Goal: Information Seeking & Learning: Learn about a topic

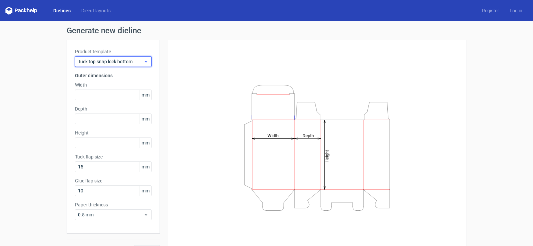
click at [145, 62] on icon at bounding box center [145, 61] width 5 height 5
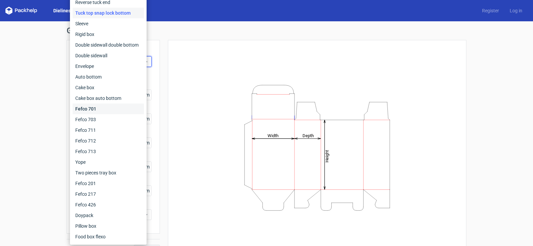
click at [92, 107] on div "Fefco 701" at bounding box center [108, 109] width 71 height 11
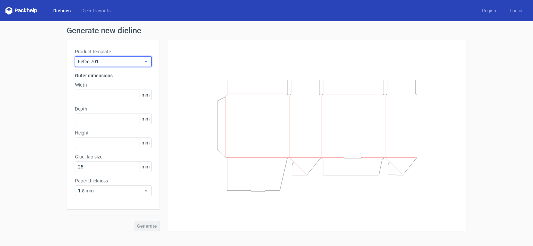
click at [146, 59] on icon at bounding box center [145, 61] width 5 height 5
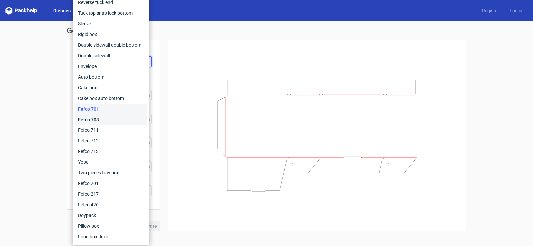
click at [106, 116] on div "Fefco 703" at bounding box center [110, 119] width 71 height 11
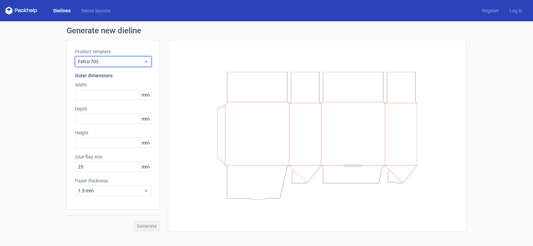
click at [147, 64] on div "Fefco 703" at bounding box center [113, 61] width 77 height 11
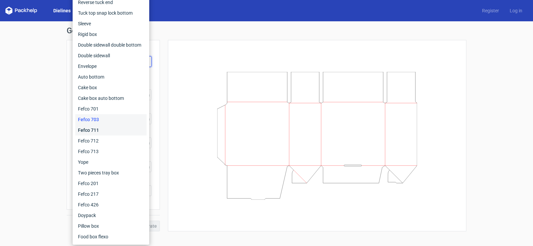
click at [94, 129] on div "Fefco 711" at bounding box center [110, 130] width 71 height 11
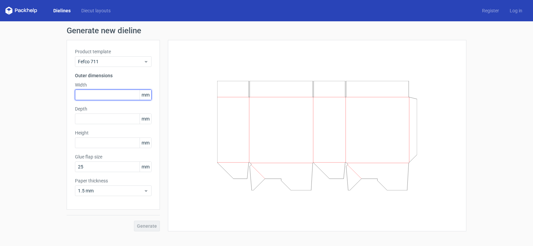
click at [110, 98] on input "text" at bounding box center [113, 95] width 77 height 11
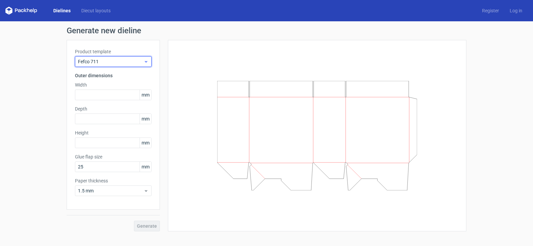
click at [145, 64] on icon at bounding box center [145, 61] width 5 height 5
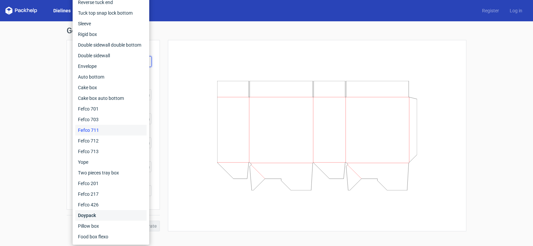
click at [97, 213] on div "Doypack" at bounding box center [110, 215] width 71 height 11
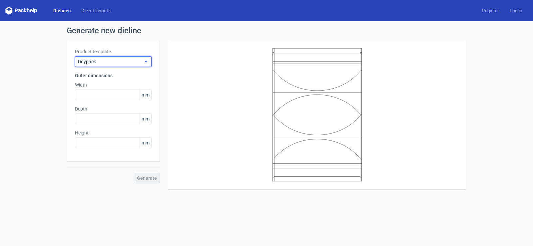
click at [148, 60] on div "Doypack" at bounding box center [113, 61] width 77 height 11
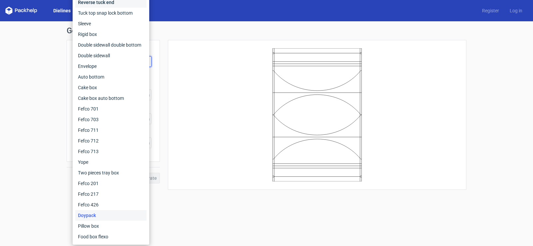
click at [87, 4] on div "Reverse tuck end" at bounding box center [110, 2] width 71 height 11
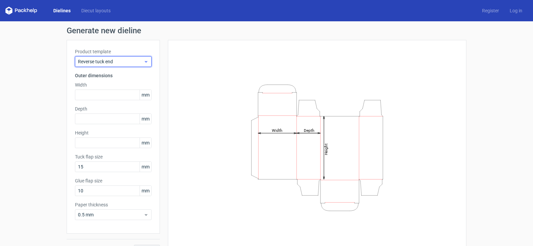
click at [145, 61] on use at bounding box center [146, 62] width 2 height 2
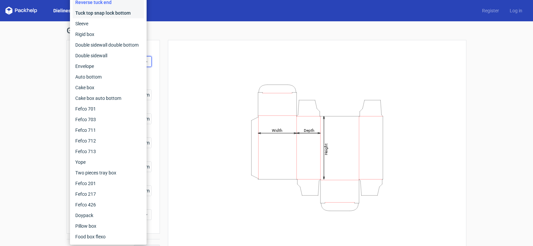
click at [96, 13] on div "Tuck top snap lock bottom" at bounding box center [108, 13] width 71 height 11
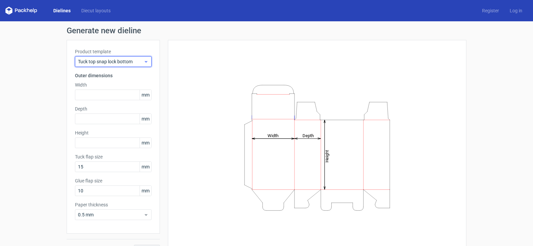
click at [146, 62] on div "Tuck top snap lock bottom" at bounding box center [113, 61] width 77 height 11
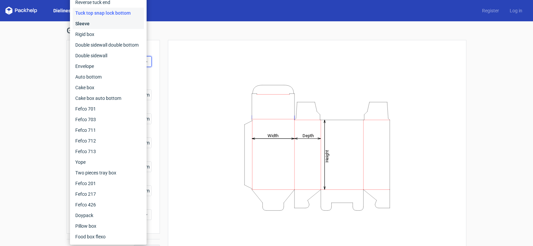
click at [88, 24] on div "Sleeve" at bounding box center [108, 23] width 71 height 11
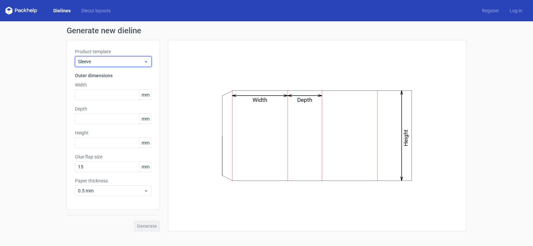
click at [145, 65] on div "Sleeve" at bounding box center [113, 61] width 77 height 11
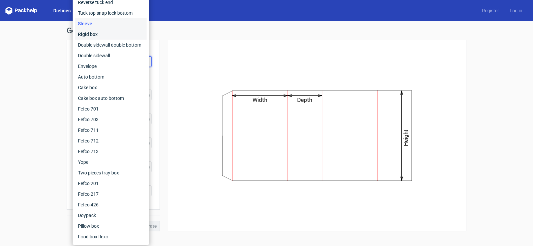
click at [110, 37] on div "Rigid box" at bounding box center [110, 34] width 71 height 11
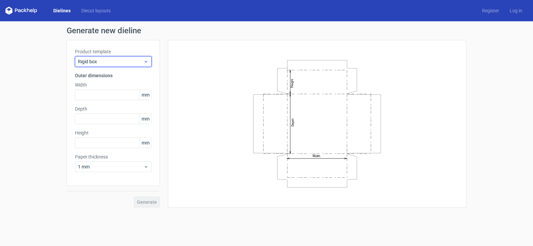
click at [147, 65] on div "Rigid box" at bounding box center [113, 61] width 77 height 11
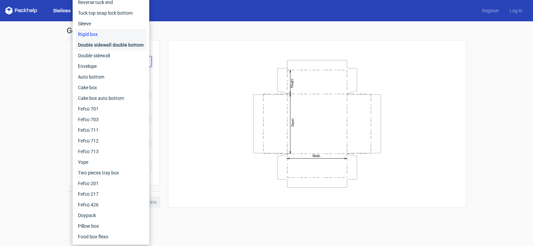
click at [122, 44] on div "Double sidewall double bottom" at bounding box center [110, 45] width 71 height 11
